Goal: Information Seeking & Learning: Learn about a topic

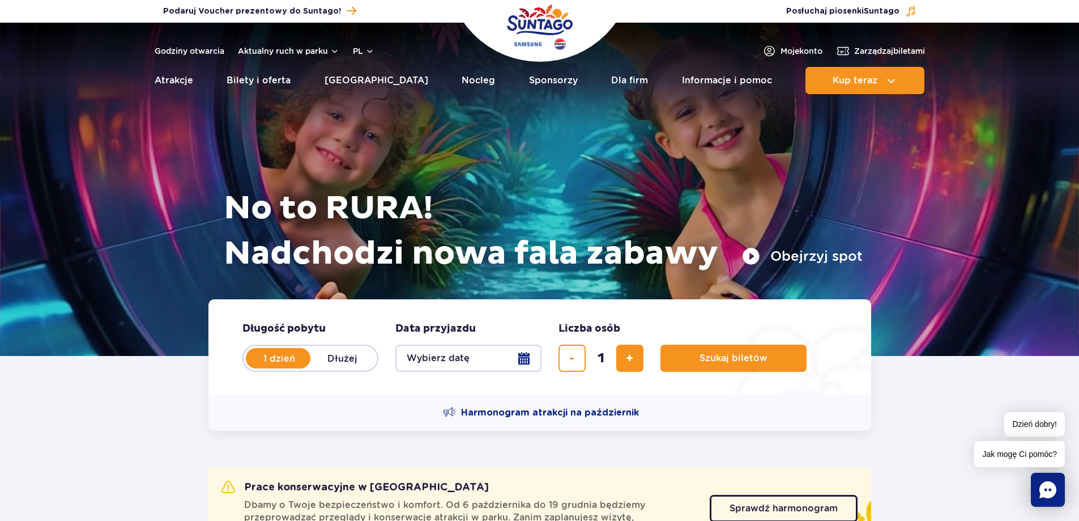
drag, startPoint x: 65, startPoint y: 242, endPoint x: 58, endPoint y: 240, distance: 7.2
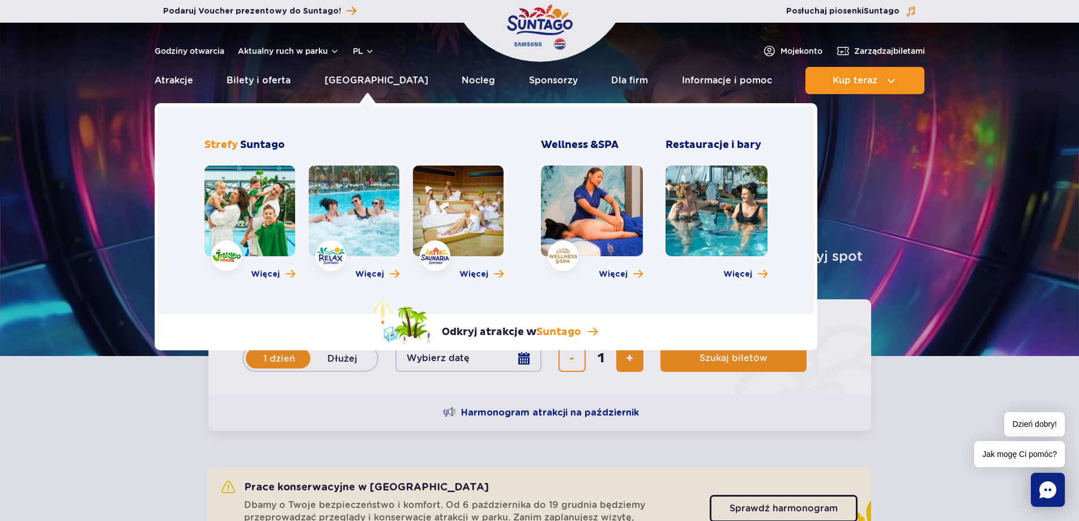
click at [339, 208] on link at bounding box center [354, 210] width 91 height 91
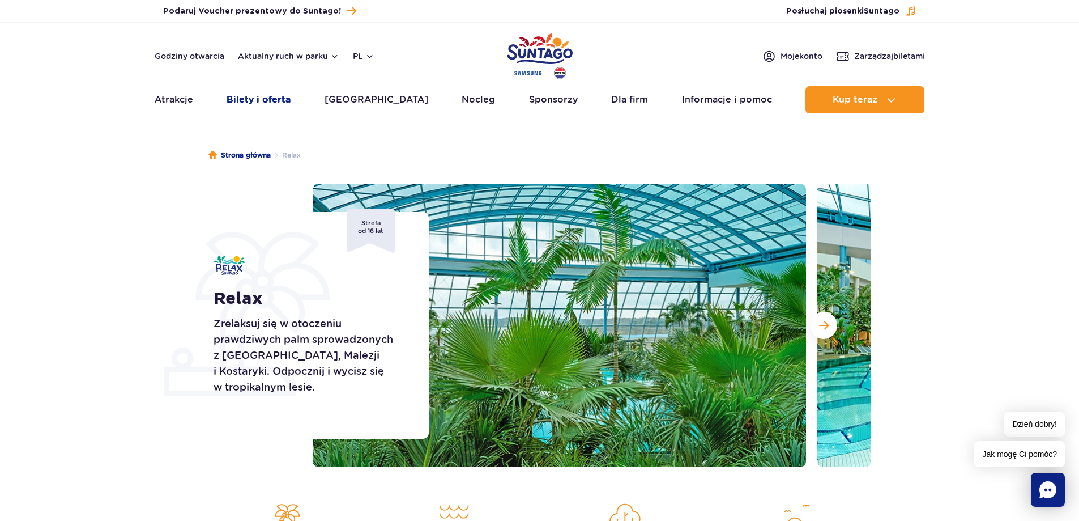
click at [273, 110] on link "Bilety i oferta" at bounding box center [259, 99] width 64 height 27
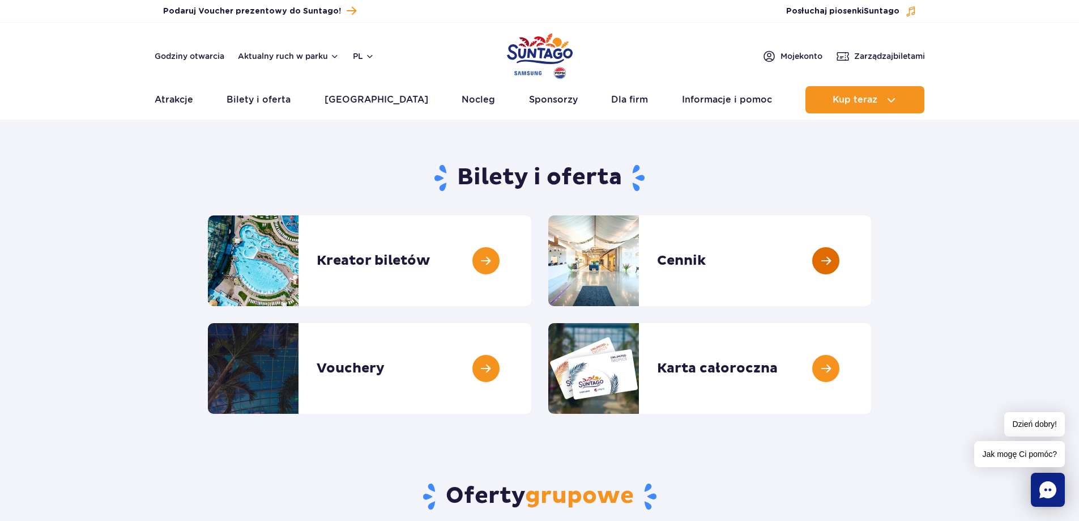
click at [871, 282] on link at bounding box center [871, 260] width 0 height 91
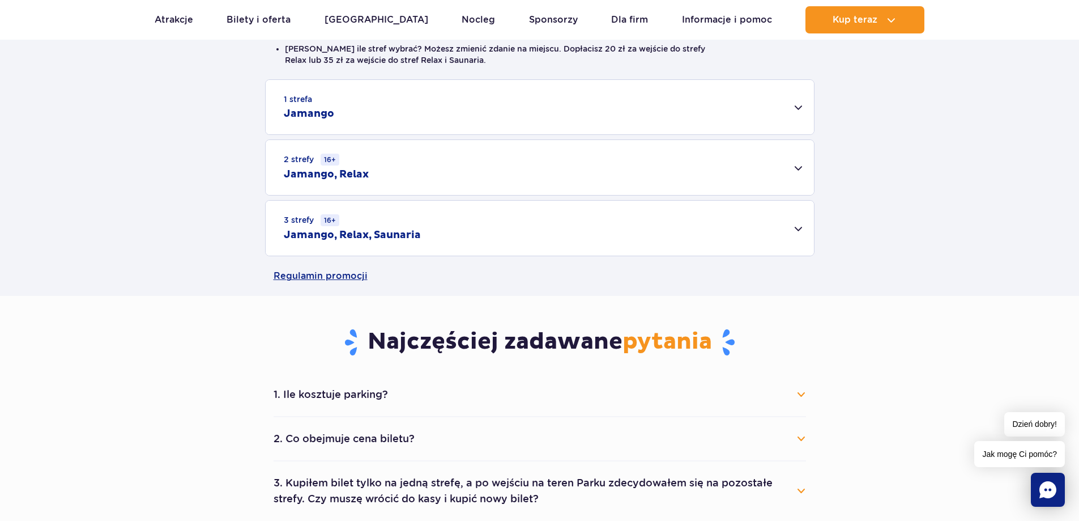
click at [795, 178] on div "2 strefy 16+ Jamango, Relax" at bounding box center [540, 167] width 548 height 55
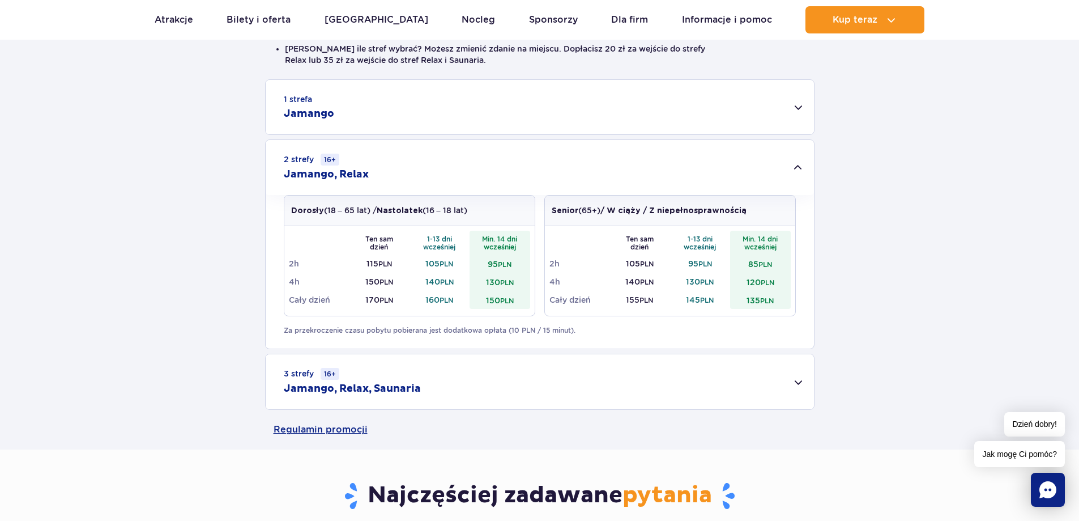
click at [790, 388] on div "3 strefy 16+ Jamango, Relax, Saunaria" at bounding box center [540, 381] width 548 height 55
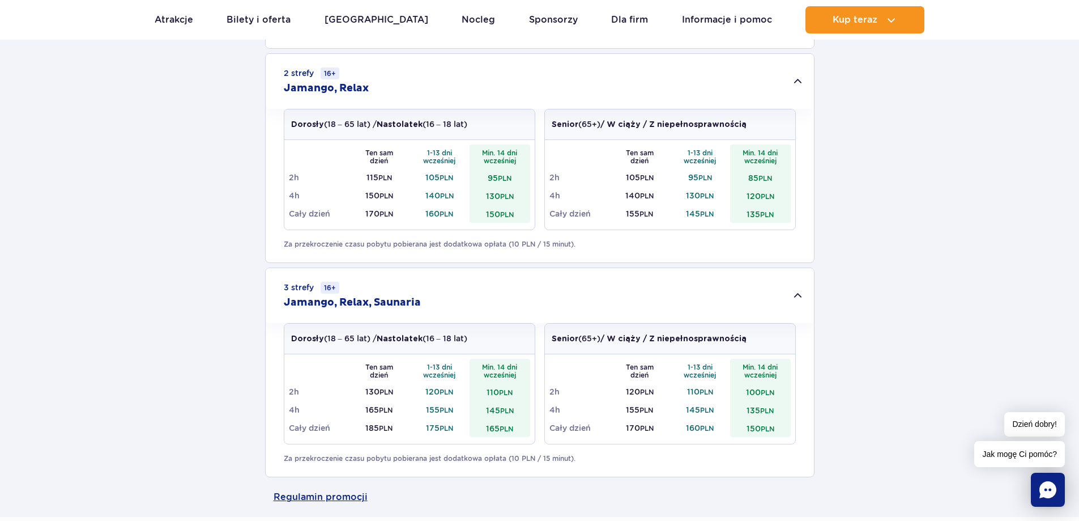
scroll to position [453, 0]
